Goal: Task Accomplishment & Management: Use online tool/utility

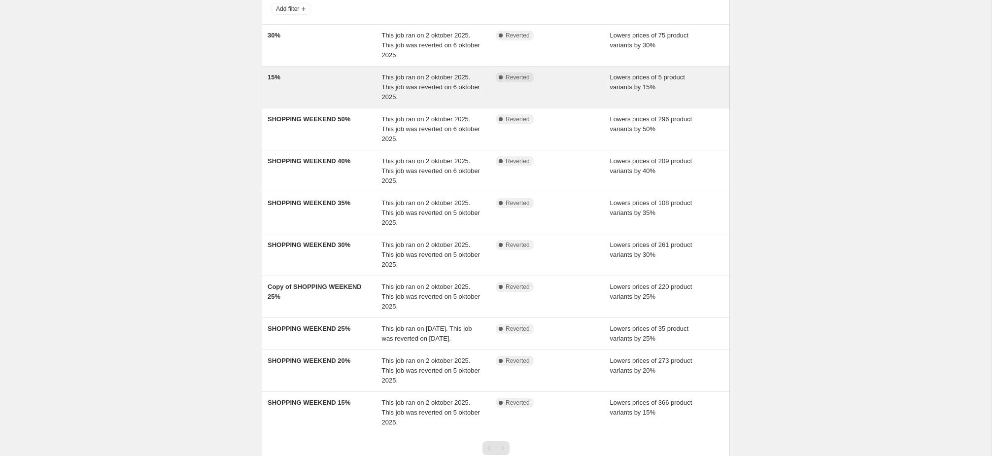
scroll to position [67, 0]
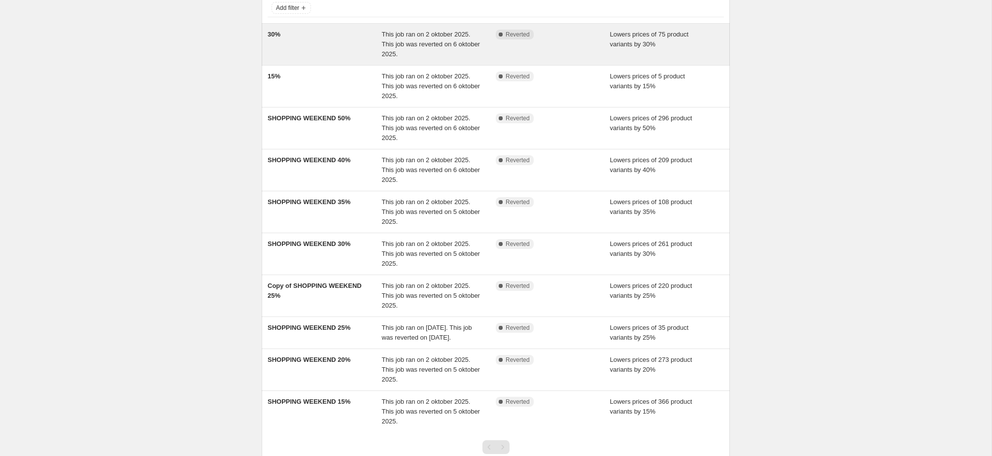
click at [405, 40] on span "This job ran on 2 oktober 2025. This job was reverted on 6 oktober 2025." at bounding box center [431, 44] width 98 height 27
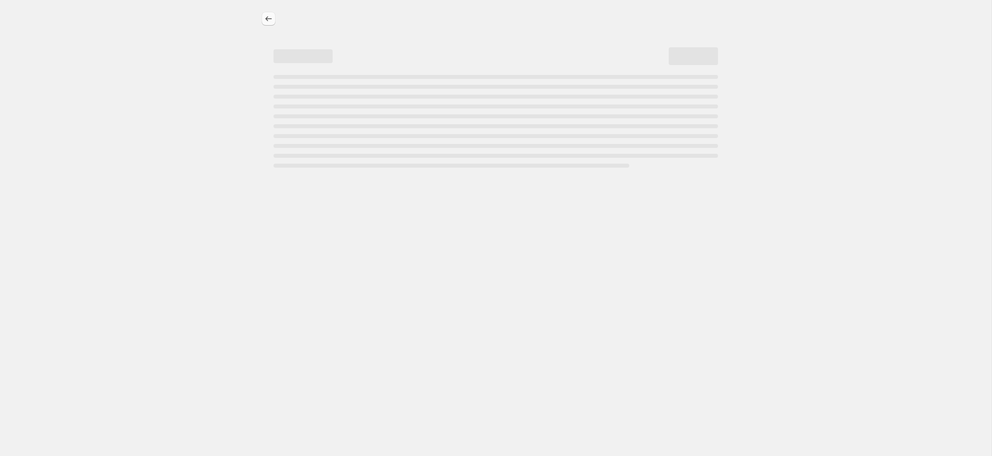
click at [272, 19] on icon "Price change jobs" at bounding box center [269, 19] width 10 height 10
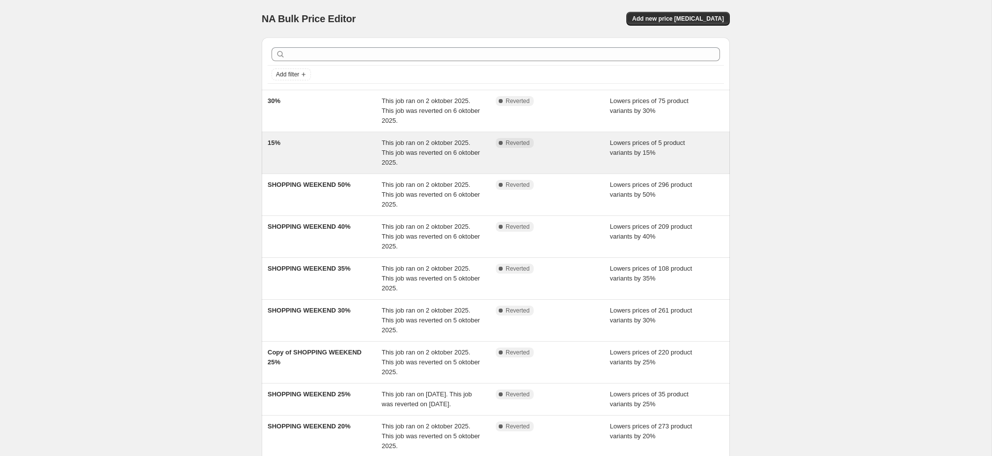
click at [459, 148] on div "This job ran on 2 oktober 2025. This job was reverted on 6 oktober 2025." at bounding box center [439, 153] width 114 height 30
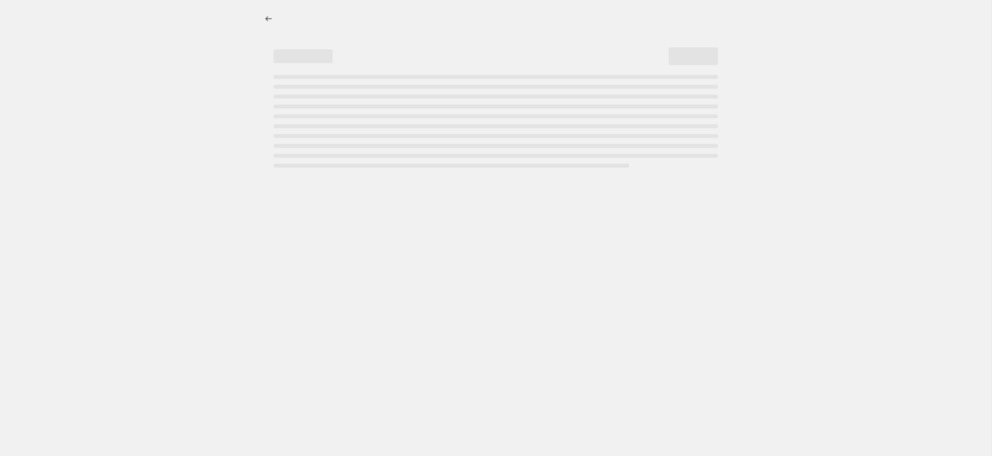
select select "percentage"
